Goal: Information Seeking & Learning: Find contact information

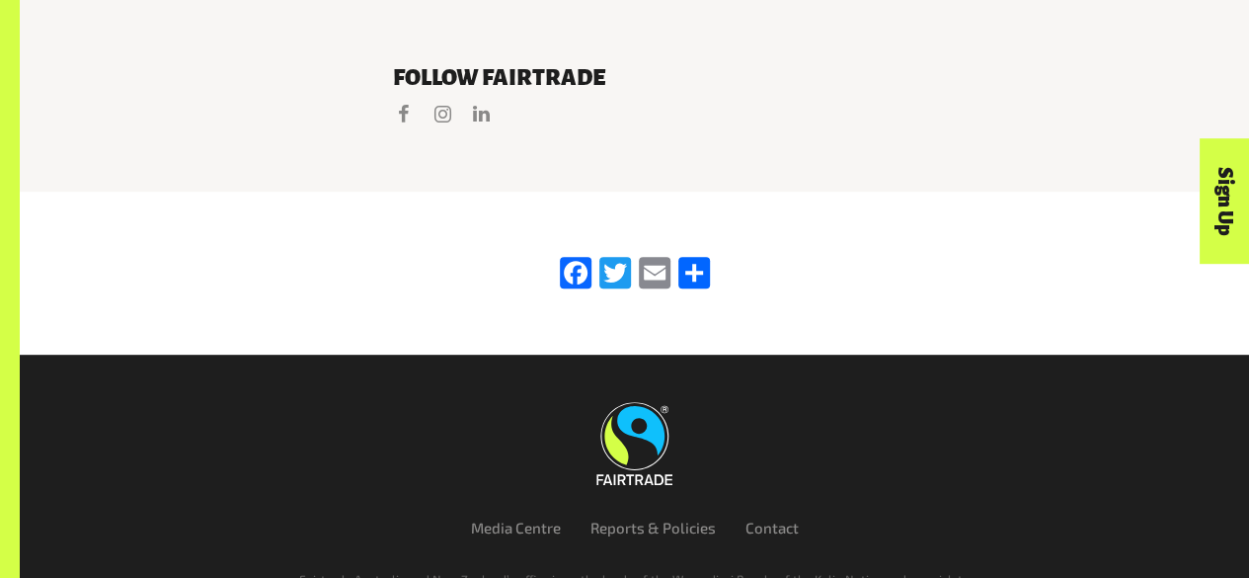
scroll to position [4123, 0]
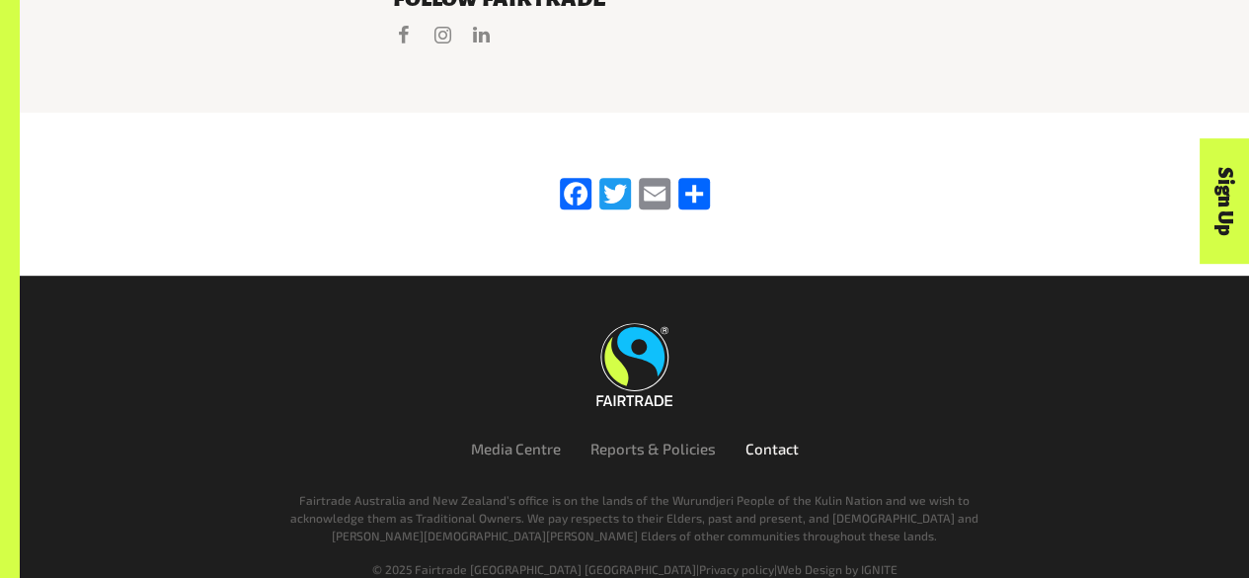
click at [768, 439] on link "Contact" at bounding box center [771, 448] width 53 height 18
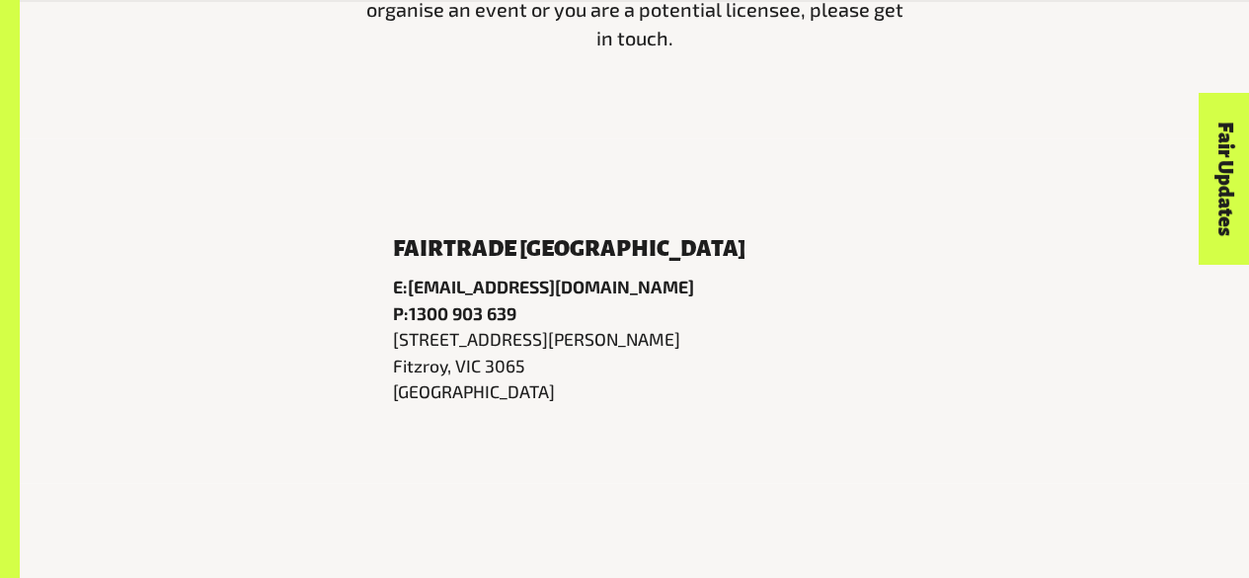
scroll to position [812, 0]
drag, startPoint x: 606, startPoint y: 298, endPoint x: 415, endPoint y: 299, distance: 191.5
click at [415, 299] on p "P: 1300 903 639" at bounding box center [635, 312] width 484 height 26
copy link "1300 903 639"
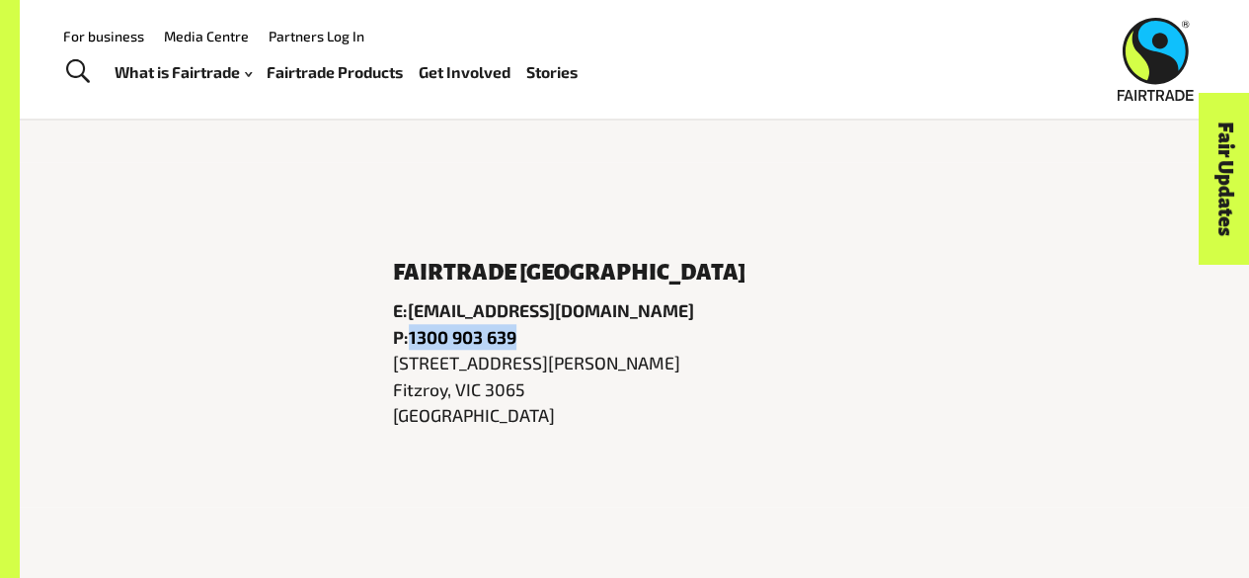
scroll to position [786, 0]
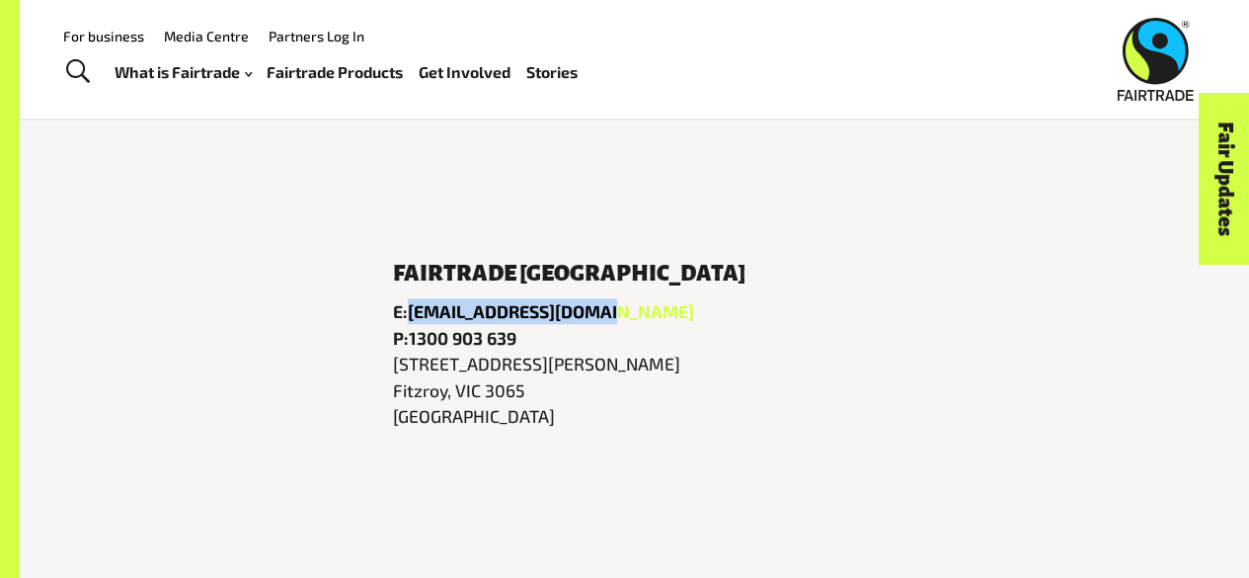
drag, startPoint x: 654, startPoint y: 297, endPoint x: 412, endPoint y: 286, distance: 242.1
click at [412, 298] on p "E: [EMAIL_ADDRESS][DOMAIN_NAME]" at bounding box center [635, 311] width 484 height 26
copy link "[EMAIL_ADDRESS][DOMAIN_NAME]"
click at [676, 325] on p "P: 1300 903 639" at bounding box center [635, 338] width 484 height 26
